Goal: Task Accomplishment & Management: Complete application form

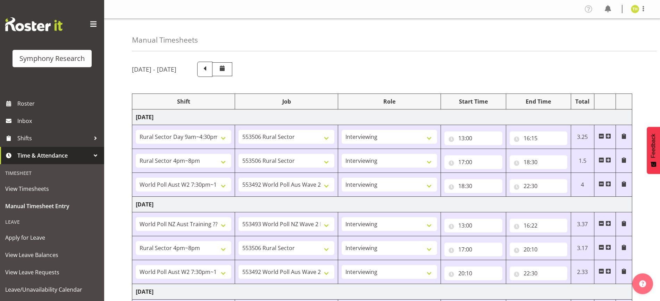
select select "81561"
select select "10587"
select select "47"
select select "81298"
select select "10587"
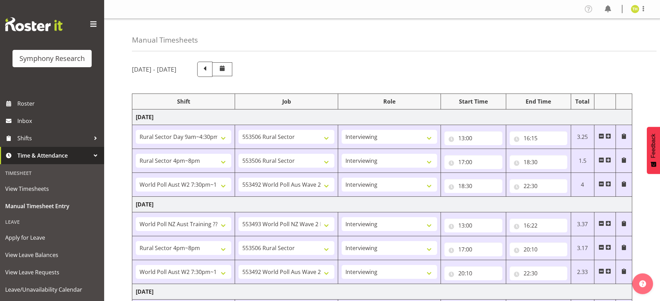
select select "47"
select select "56692"
select select "10499"
select select "47"
select select "41604"
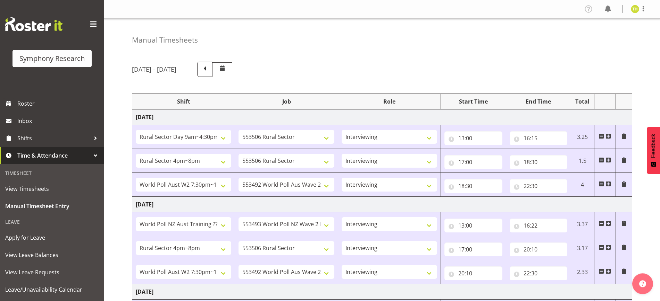
select select "10527"
select select "47"
select select "81298"
select select "10587"
select select "47"
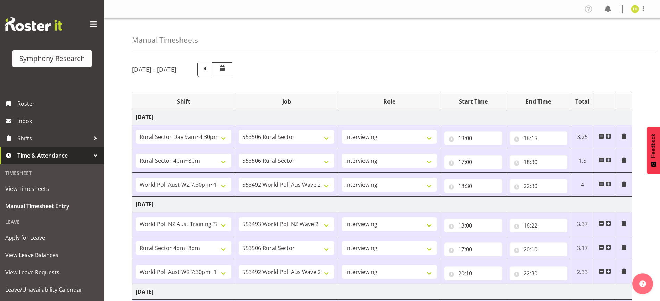
select select "56692"
select select "10499"
select select "47"
select select "81561"
select select "10587"
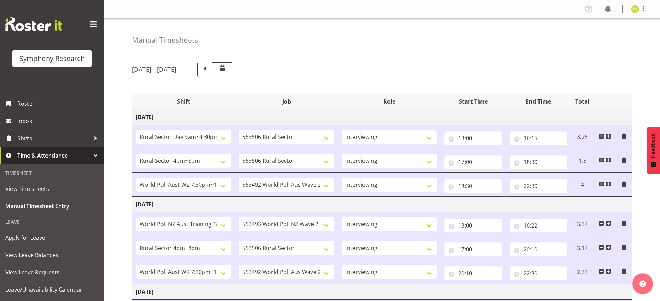
select select "47"
select select "81298"
select select "10587"
select select "47"
select select "41604"
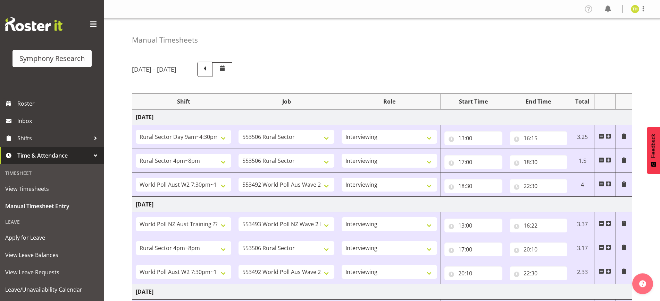
select select "10527"
select select "47"
select select "57511"
select select "10499"
select select "47"
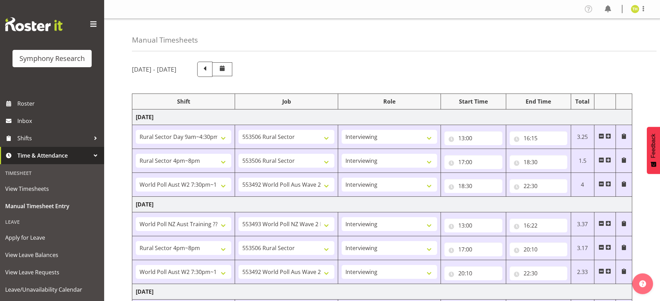
select select "81298"
select select "10587"
select select "47"
select select "57511"
select select "10499"
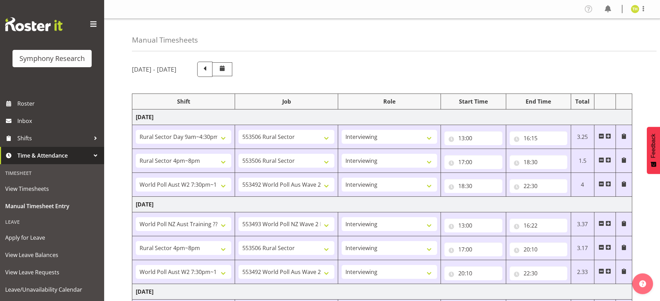
select select "47"
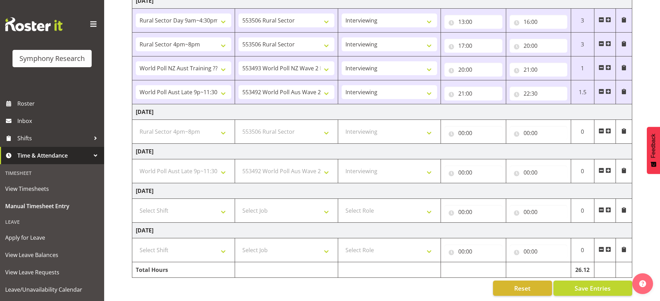
drag, startPoint x: 107, startPoint y: 122, endPoint x: 111, endPoint y: 120, distance: 4.0
click at [108, 121] on div "Manual Timesheets September 22nd - September 28th 2025 Shift Job Role Start Tim…" at bounding box center [381, 14] width 555 height 574
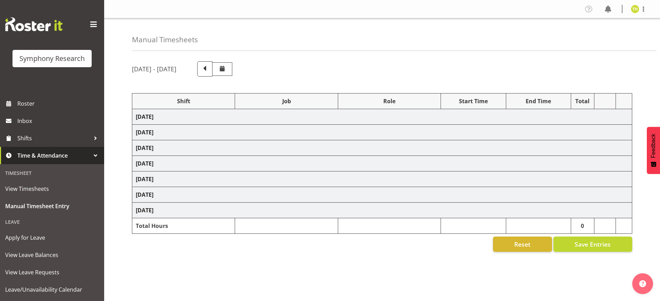
select select "81561"
select select "10587"
select select "47"
select select "81298"
select select "10587"
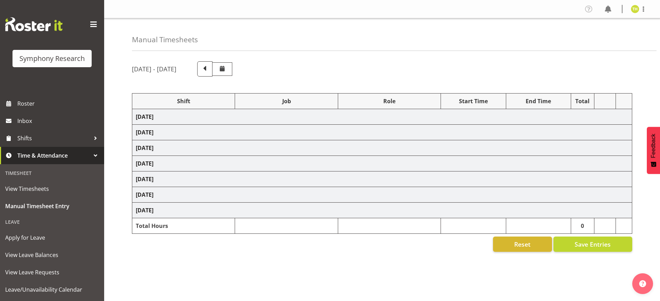
select select "47"
select select "56692"
select select "10499"
select select "47"
select select "41604"
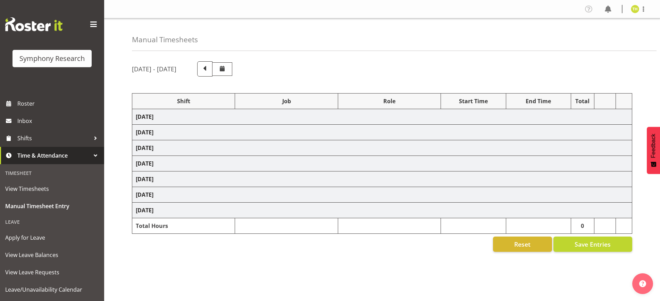
select select "10527"
select select "47"
select select "81298"
select select "10587"
select select "47"
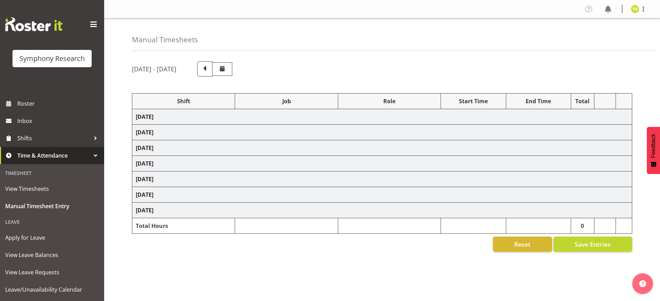
select select "56692"
select select "10499"
select select "47"
select select "81561"
select select "10587"
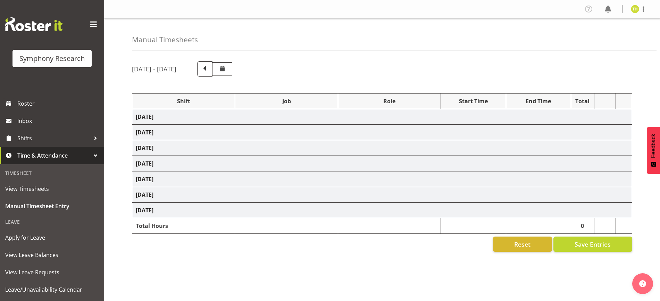
select select "47"
select select "81298"
select select "10587"
select select "47"
select select "41604"
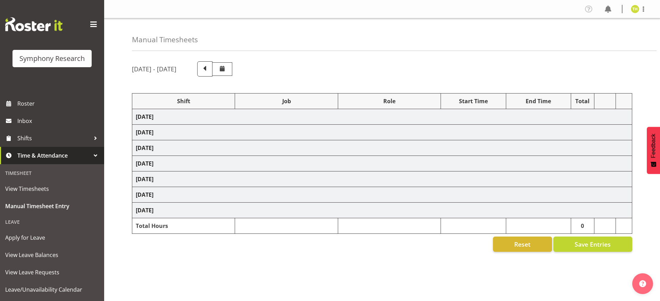
select select "10527"
select select "47"
select select "57511"
select select "10499"
select select "47"
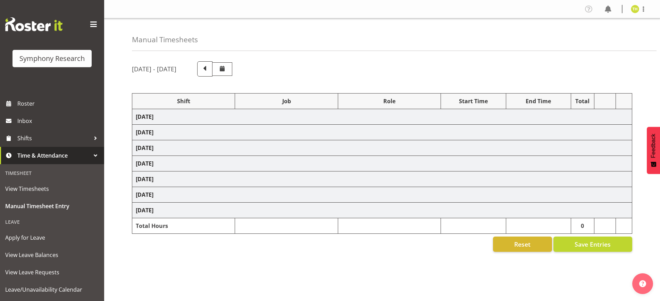
select select "81298"
select select "10587"
select select "47"
select select "57511"
select select "10499"
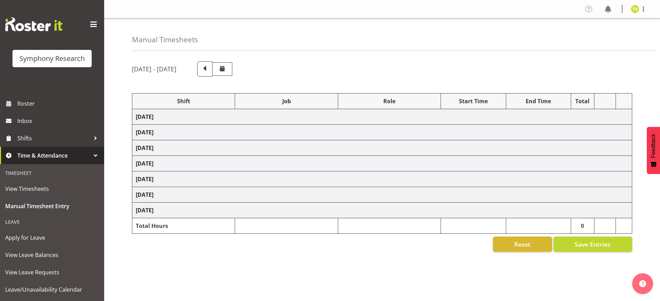
select select "47"
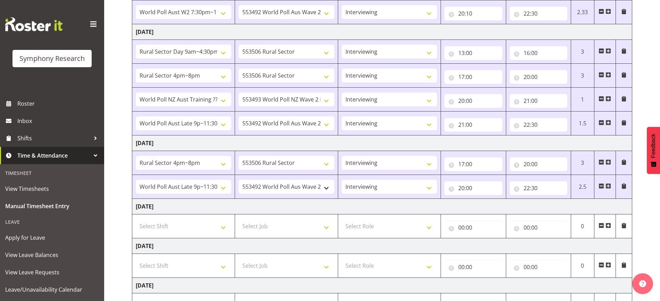
scroll to position [304, 0]
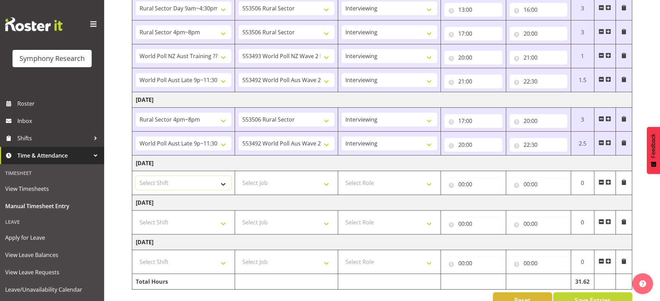
click at [207, 182] on select "Select Shift !!Weekend Residential (Roster IT Shift Label) *Business 9/10am ~ 4…" at bounding box center [183, 183] width 95 height 14
select select "81298"
click at [136, 176] on select "Select Shift !!Weekend Residential (Roster IT Shift Label) *Business 9/10am ~ 4…" at bounding box center [183, 183] width 95 height 14
click at [268, 180] on select "Select Job 550060 IF Admin 553492 World Poll Aus Wave 2 Main 2025 553493 World …" at bounding box center [285, 183] width 95 height 14
select select "10587"
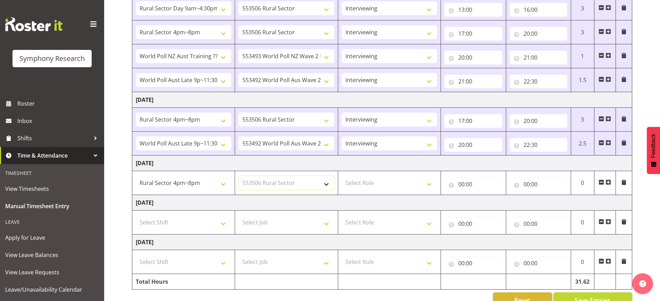
click at [238, 176] on select "Select Job 550060 IF Admin 553492 World Poll Aus Wave 2 Main 2025 553493 World …" at bounding box center [285, 183] width 95 height 14
click at [390, 190] on td "Select Role Briefing Interviewing" at bounding box center [389, 183] width 103 height 24
click at [391, 182] on select "Select Role Briefing Interviewing" at bounding box center [388, 183] width 95 height 14
select select "47"
click at [341, 176] on select "Select Role Briefing Interviewing" at bounding box center [388, 183] width 95 height 14
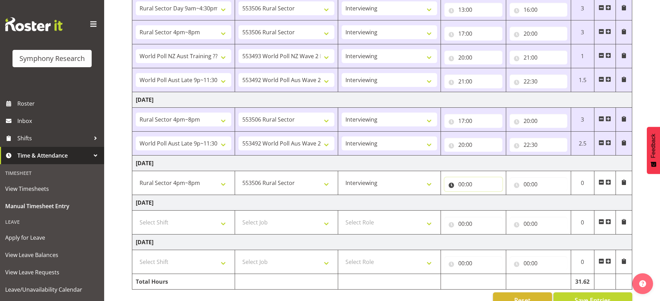
click at [464, 185] on input "00:00" at bounding box center [473, 185] width 58 height 14
click at [494, 203] on select "00 01 02 03 04 05 06 07 08 09 10 11 12 13 14 15 16 17 18 19 20 21 22 23" at bounding box center [492, 203] width 16 height 14
select select "17"
click at [484, 196] on select "00 01 02 03 04 05 06 07 08 09 10 11 12 13 14 15 16 17 18 19 20 21 22 23" at bounding box center [492, 203] width 16 height 14
type input "17:00"
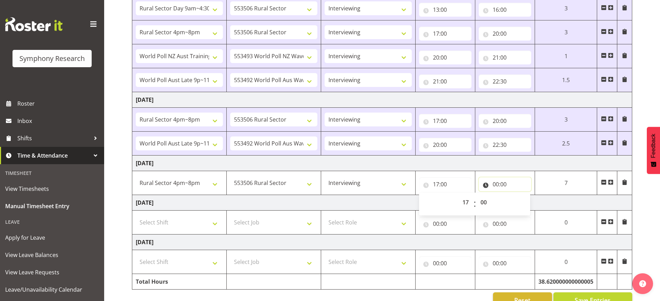
click at [496, 183] on input "00:00" at bounding box center [504, 185] width 52 height 14
click at [527, 202] on select "00 01 02 03 04 05 06 07 08 09 10 11 12 13 14 15 16 17 18 19 20 21 22 23" at bounding box center [526, 203] width 16 height 14
select select "20"
click at [518, 196] on select "00 01 02 03 04 05 06 07 08 09 10 11 12 13 14 15 16 17 18 19 20 21 22 23" at bounding box center [526, 203] width 16 height 14
type input "20:00"
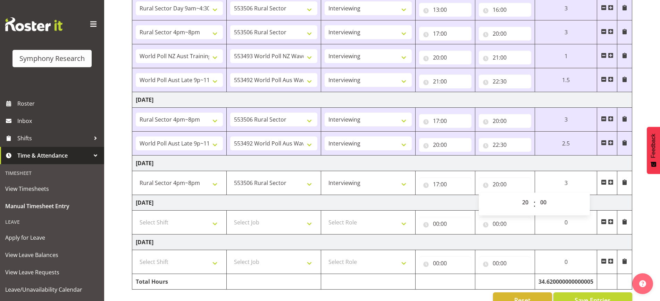
drag, startPoint x: 517, startPoint y: 164, endPoint x: 482, endPoint y: 176, distance: 36.3
click at [516, 164] on td "[DATE]" at bounding box center [382, 164] width 500 height 16
